Goal: Navigation & Orientation: Find specific page/section

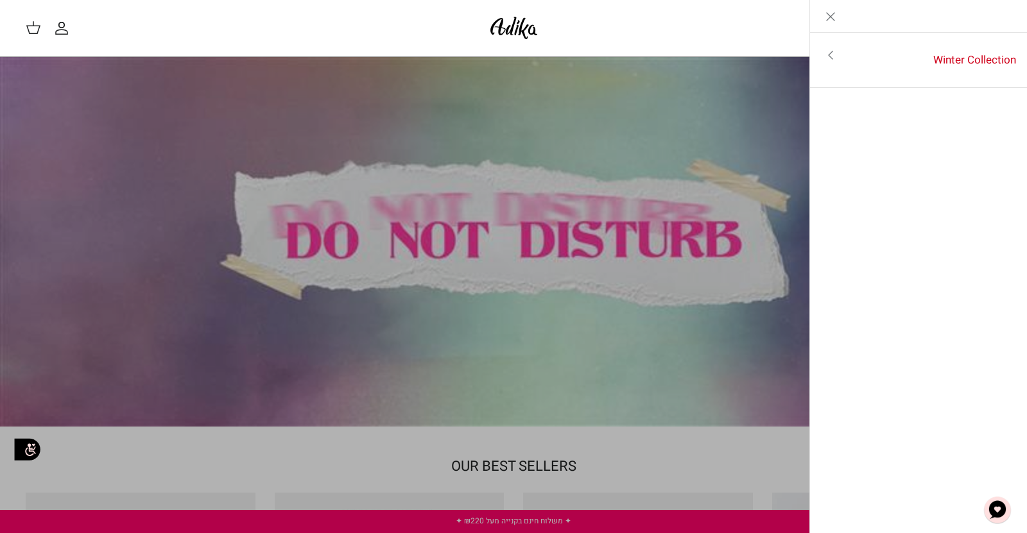
click at [832, 17] on icon "Close" at bounding box center [830, 16] width 15 height 15
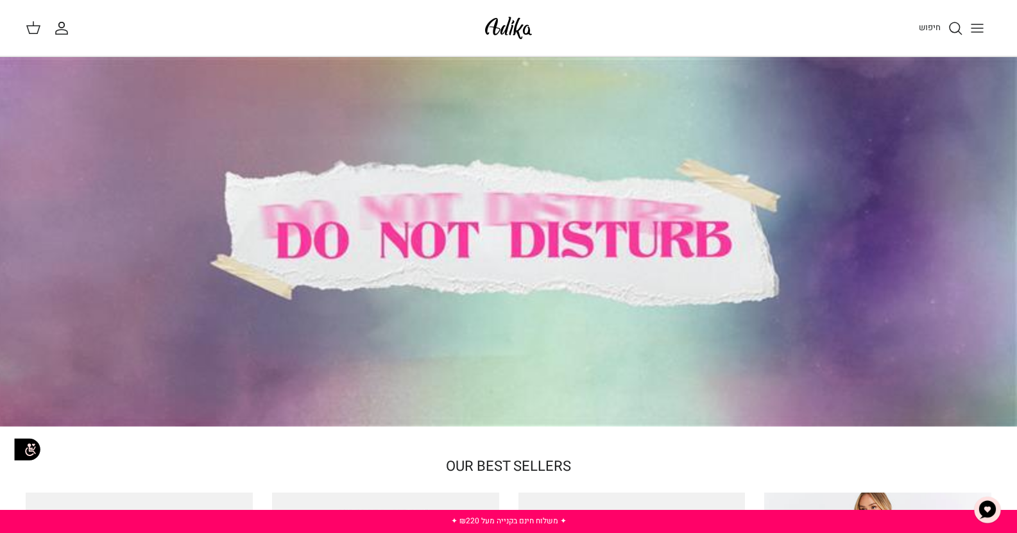
click at [980, 31] on icon "Toggle menu" at bounding box center [976, 28] width 15 height 15
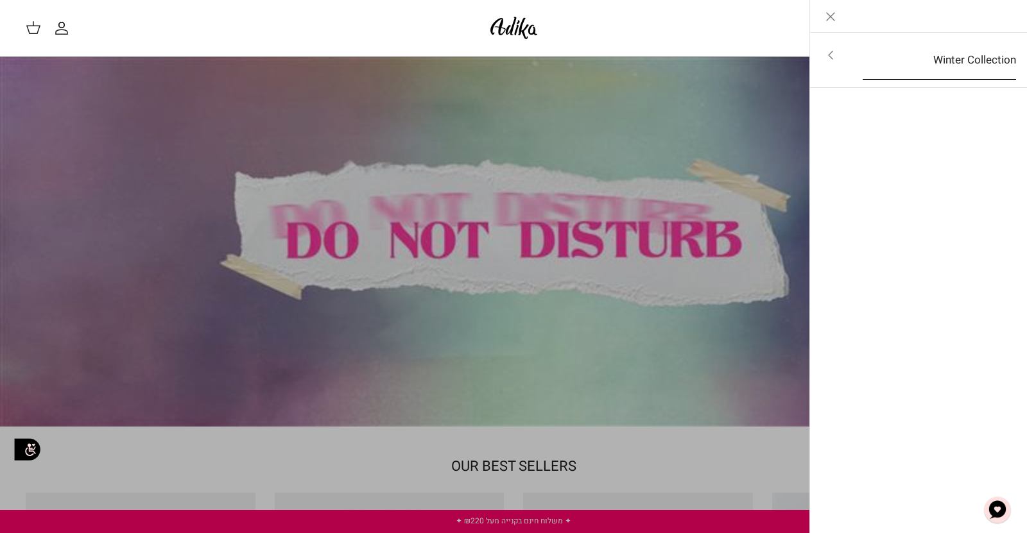
click at [857, 60] on link "Winter Collection" at bounding box center [939, 60] width 176 height 40
click at [964, 60] on link "לכל הפריטים" at bounding box center [918, 56] width 205 height 32
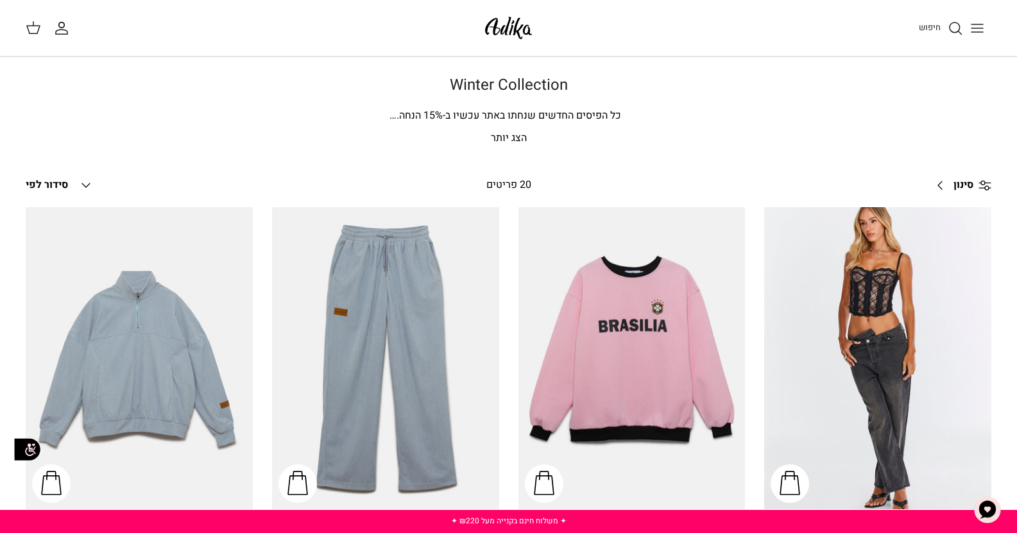
click at [525, 83] on h1 "Winter Collection" at bounding box center [509, 85] width 898 height 19
click at [516, 32] on img at bounding box center [508, 28] width 55 height 30
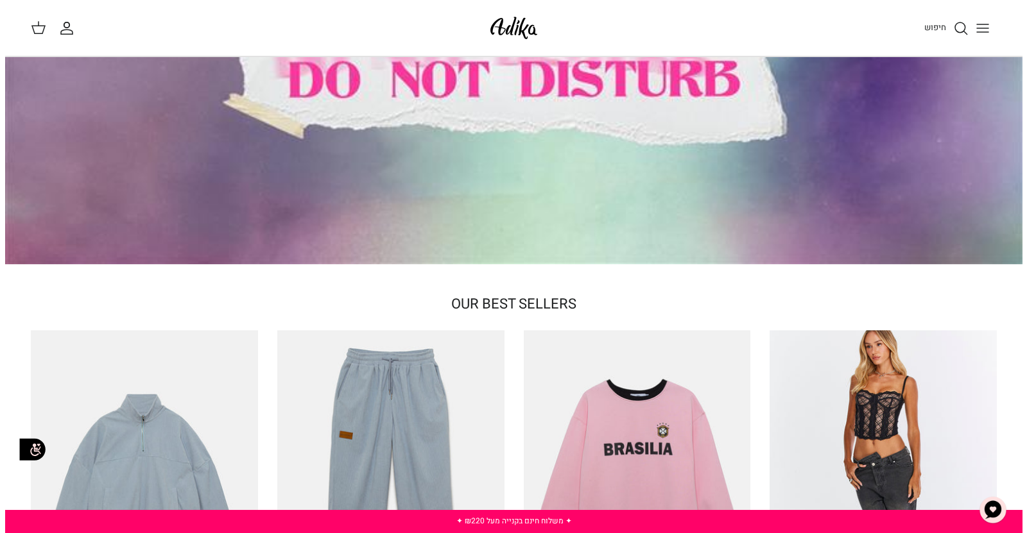
scroll to position [158, 0]
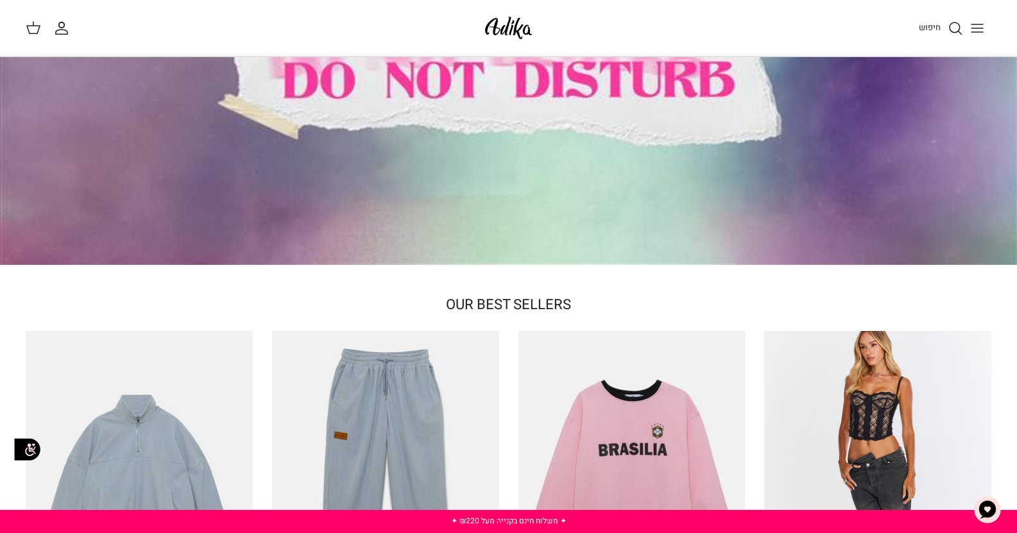
click at [982, 22] on icon "Toggle menu" at bounding box center [976, 28] width 15 height 15
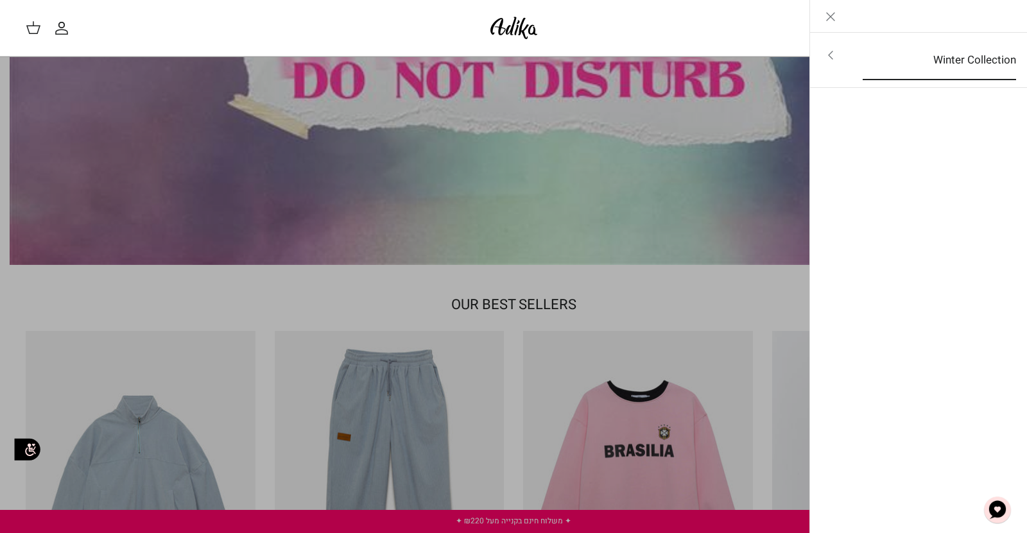
click at [853, 60] on link "Winter Collection" at bounding box center [939, 60] width 176 height 40
click at [937, 64] on link "לכל הפריטים" at bounding box center [918, 56] width 205 height 32
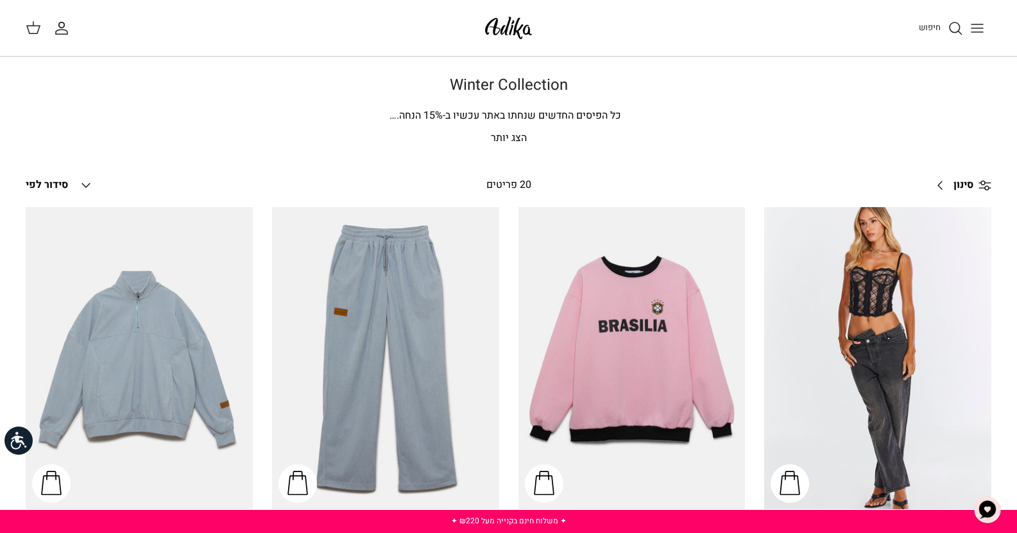
click at [516, 185] on div "20 פריטים" at bounding box center [508, 185] width 229 height 17
click at [515, 132] on p "הצג יותר" at bounding box center [509, 138] width 898 height 17
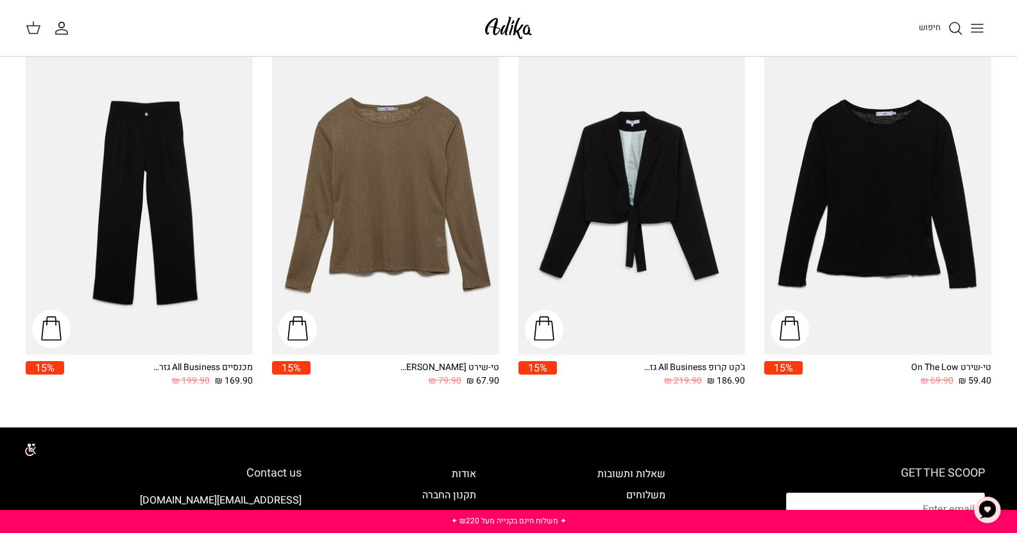
scroll to position [1617, 0]
